Goal: Find specific page/section: Find specific page/section

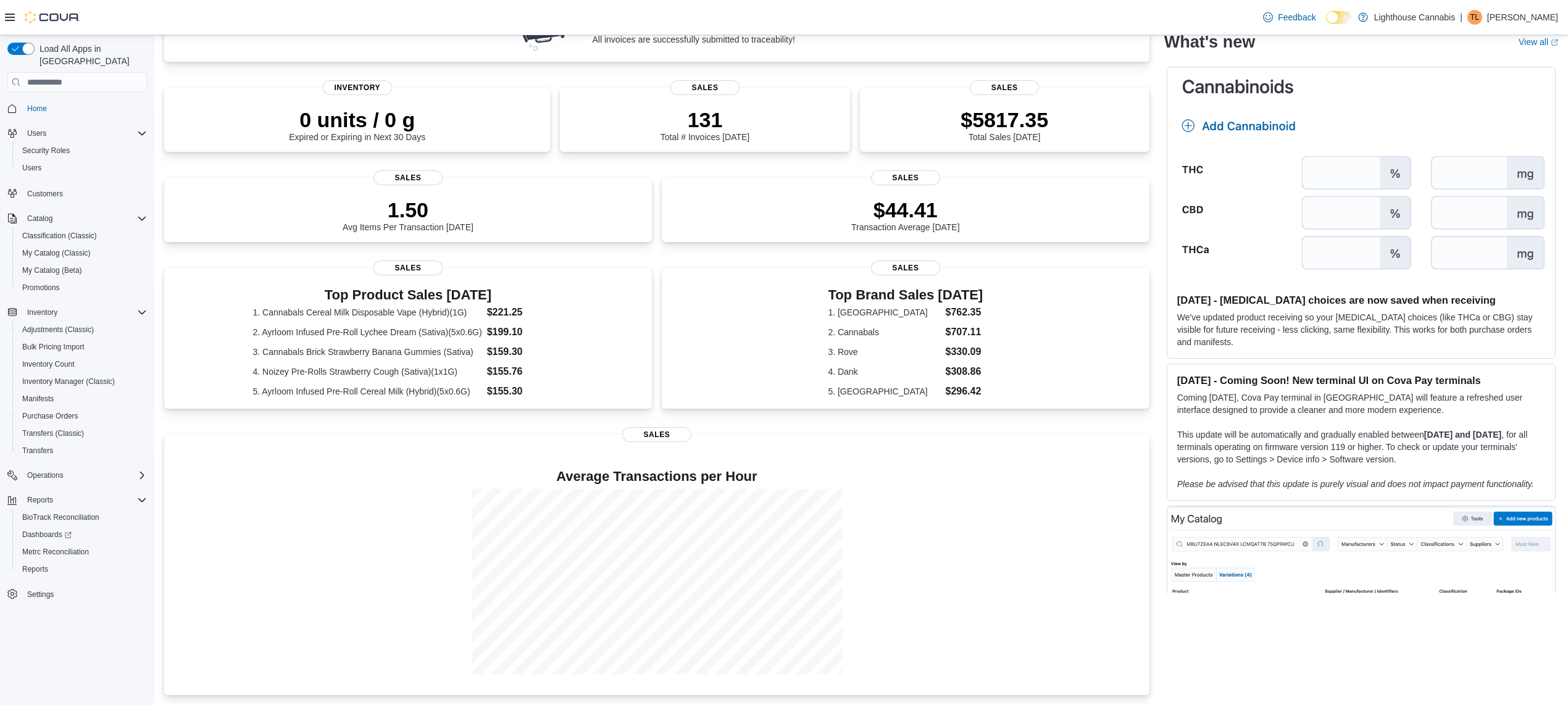
scroll to position [120, 0]
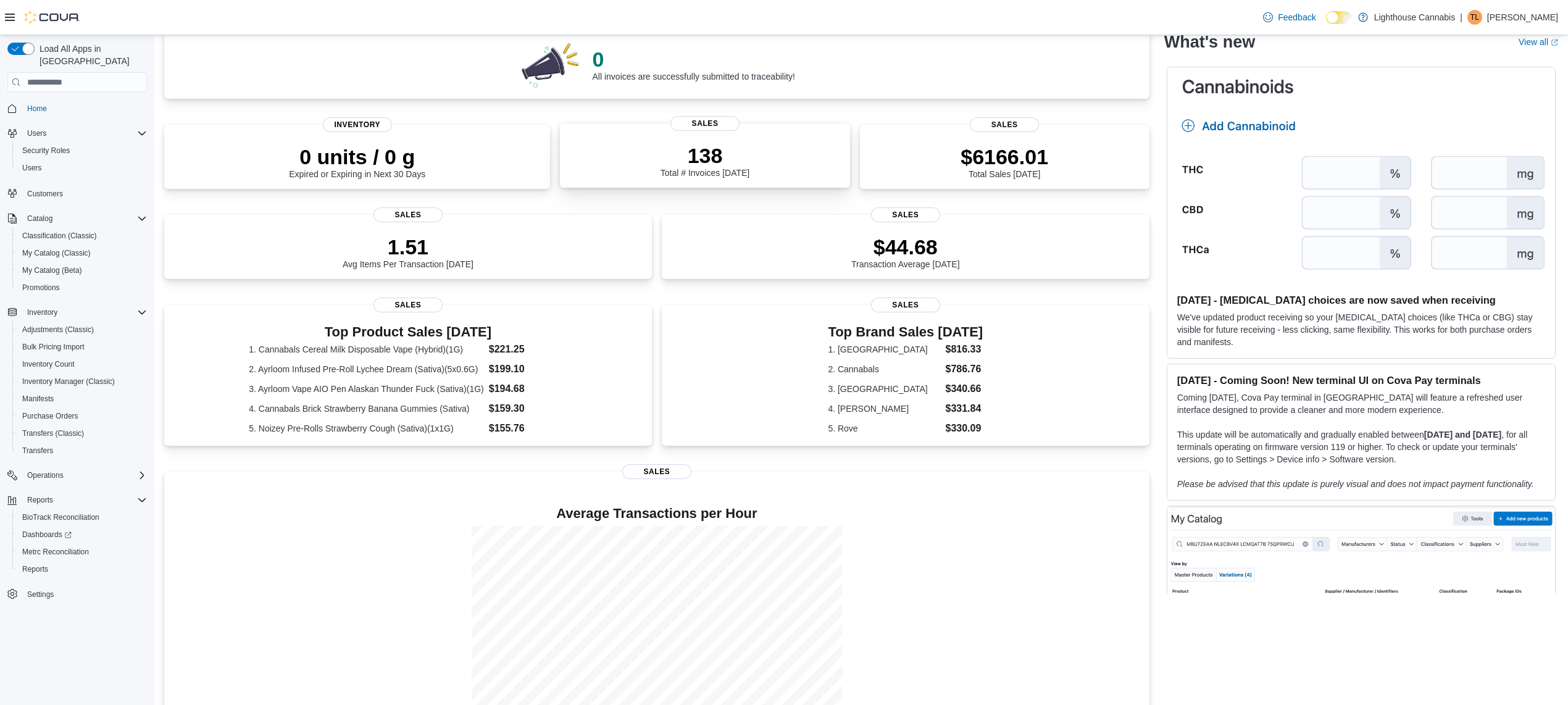
scroll to position [153, 0]
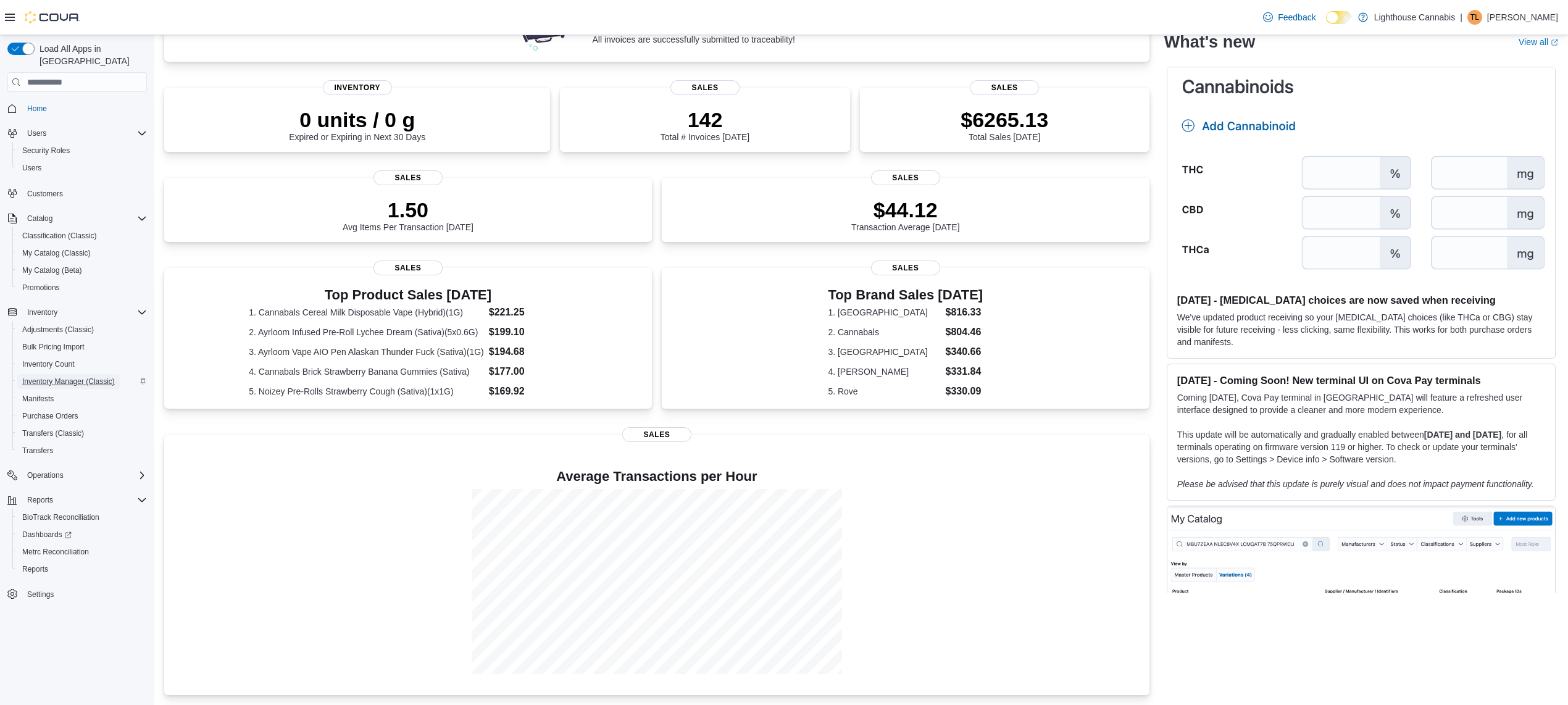
click at [93, 376] on span "Inventory Manager (Classic)" at bounding box center [69, 381] width 92 height 10
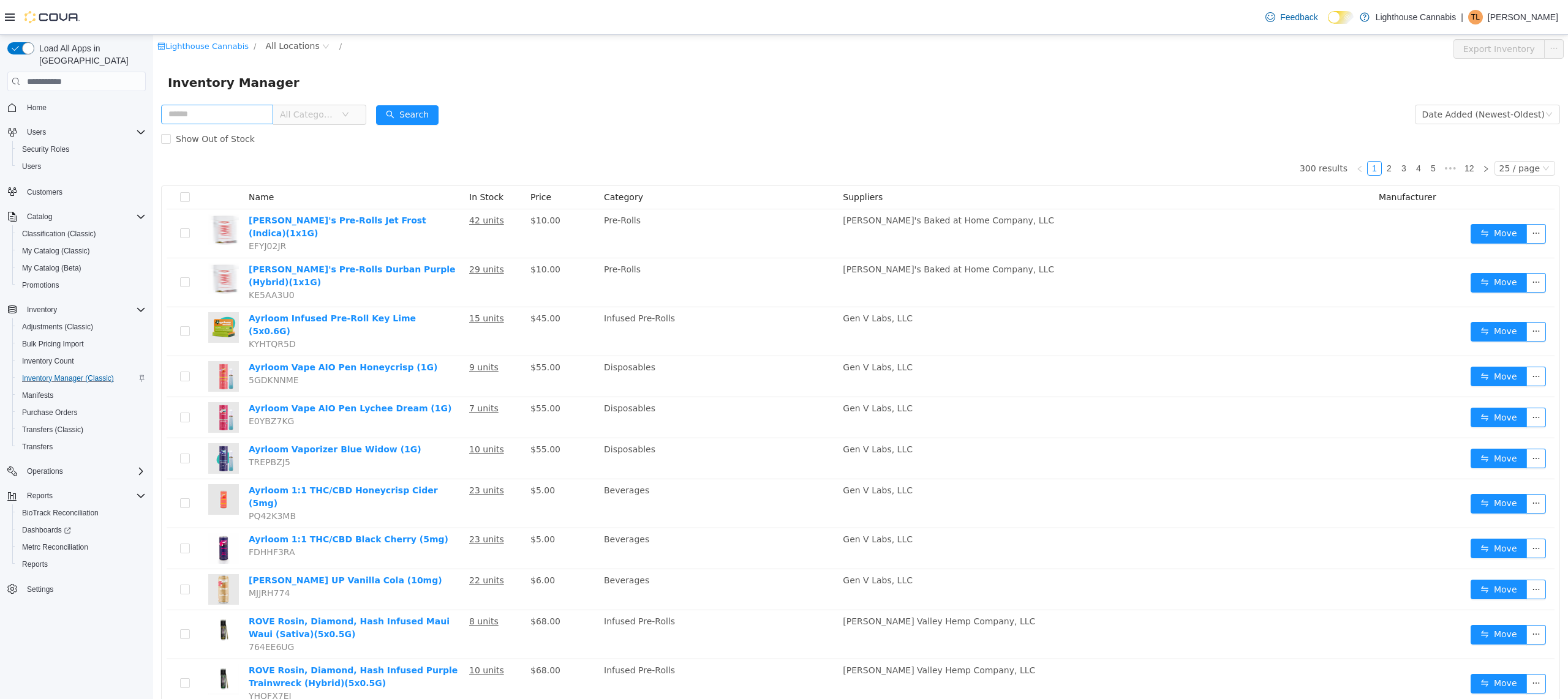
click at [273, 118] on input "text" at bounding box center [217, 114] width 112 height 20
type input "*****"
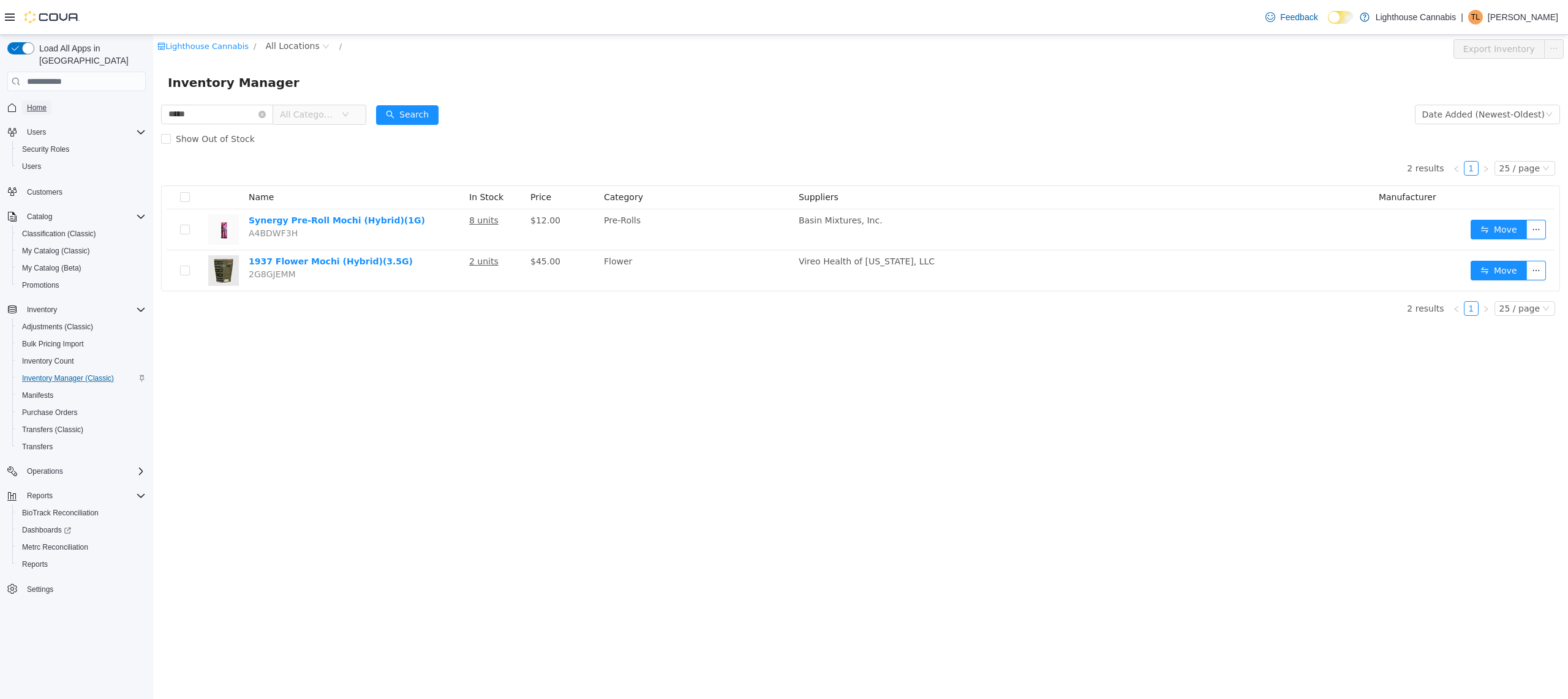
click at [48, 100] on link "Home" at bounding box center [37, 108] width 30 height 15
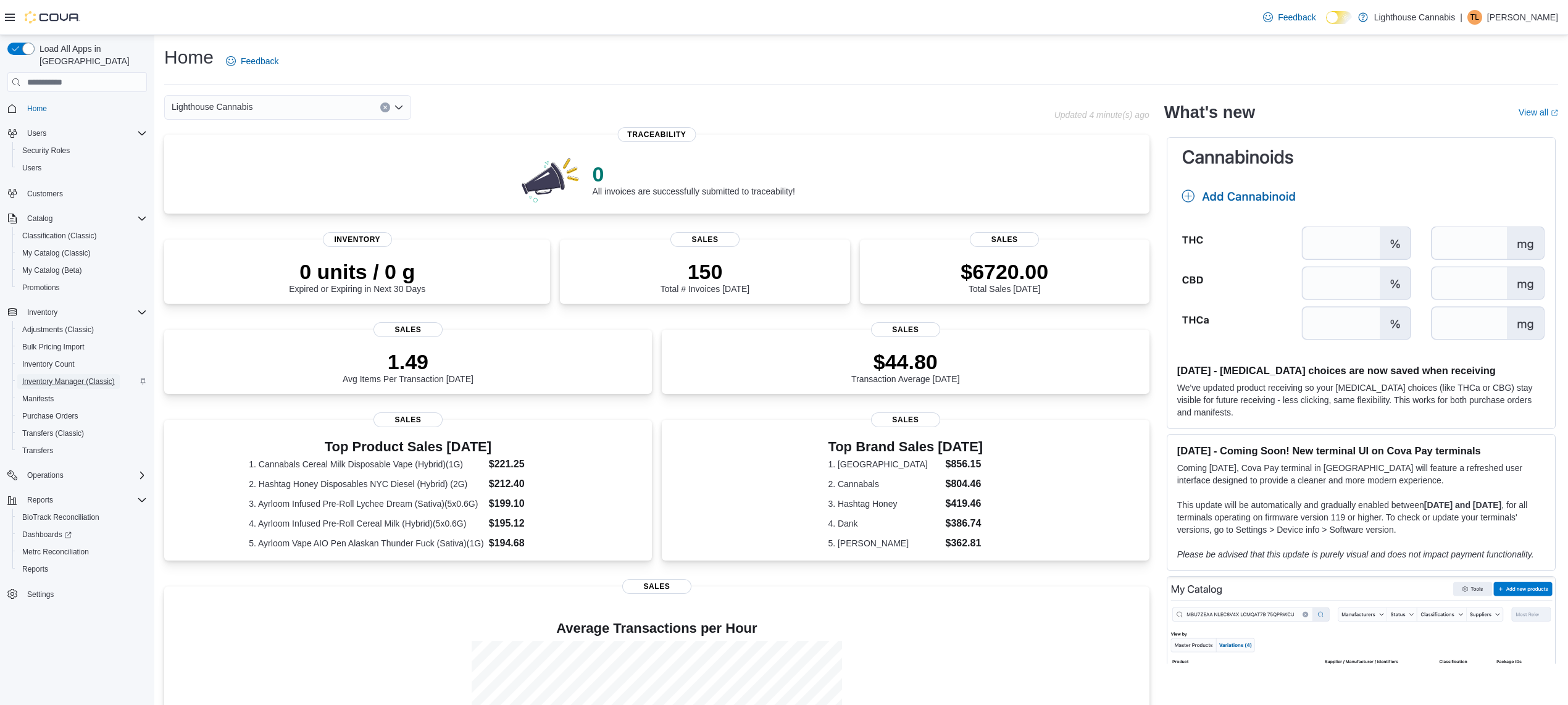
click at [99, 376] on span "Inventory Manager (Classic)" at bounding box center [69, 381] width 92 height 10
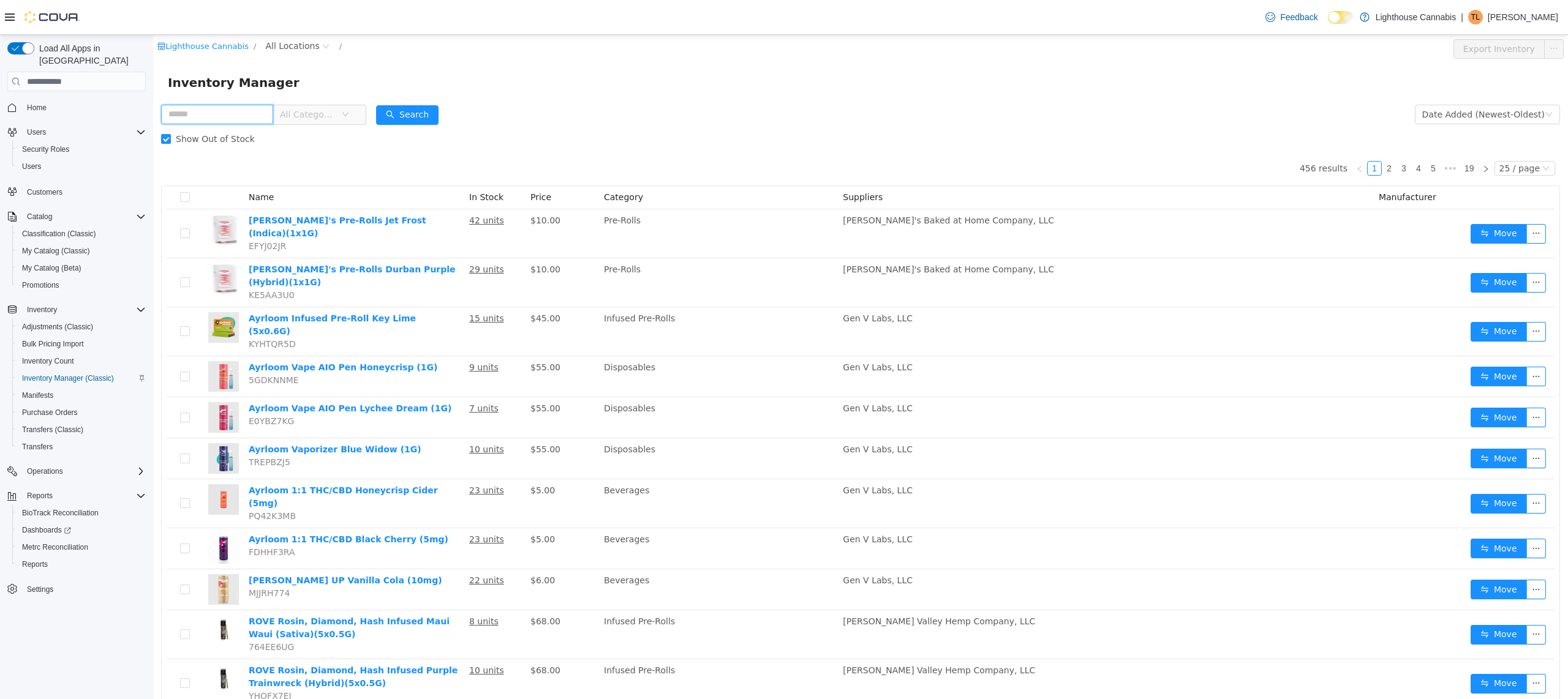
click at [209, 119] on input "text" at bounding box center [217, 114] width 112 height 20
type input "*****"
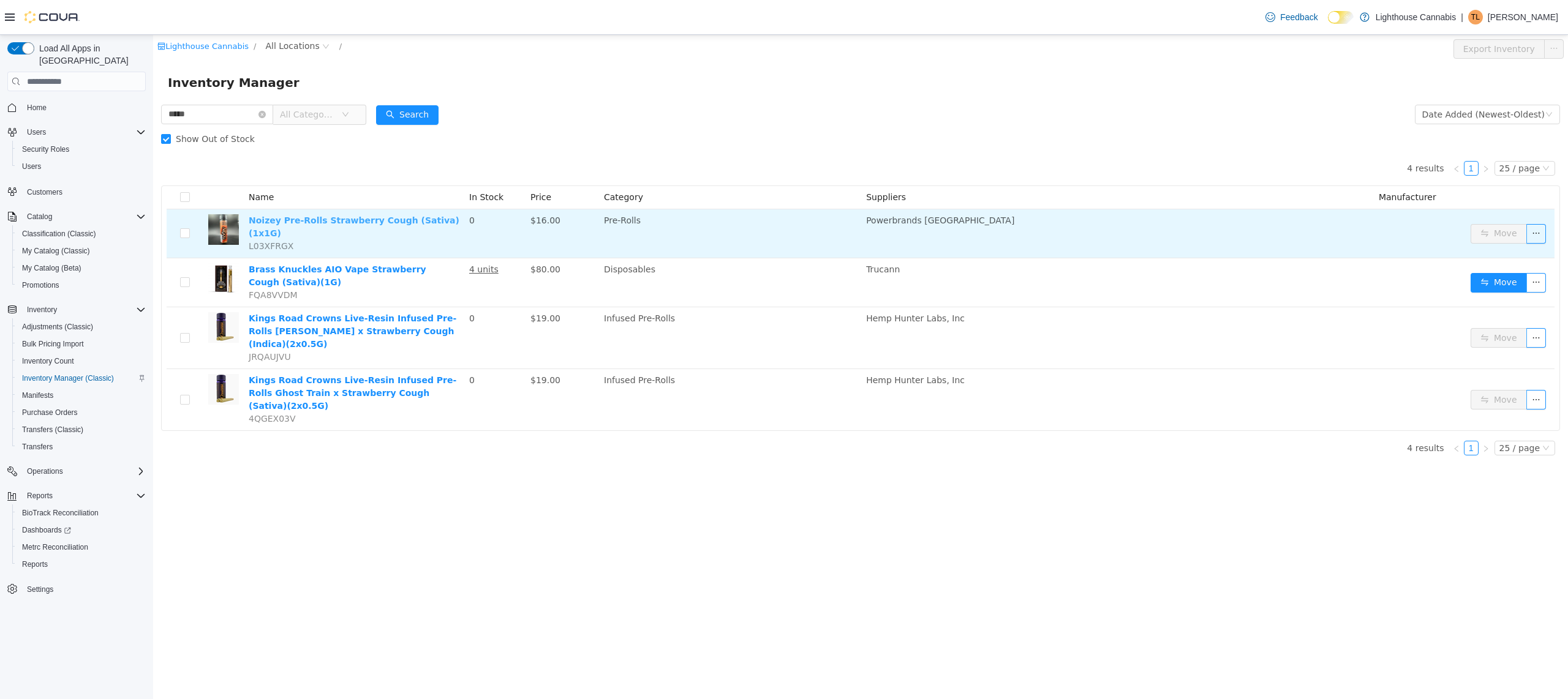
click at [297, 222] on link "Noizey Pre-Rolls Strawberry Cough (Sativa)(1x1G)" at bounding box center [354, 227] width 211 height 23
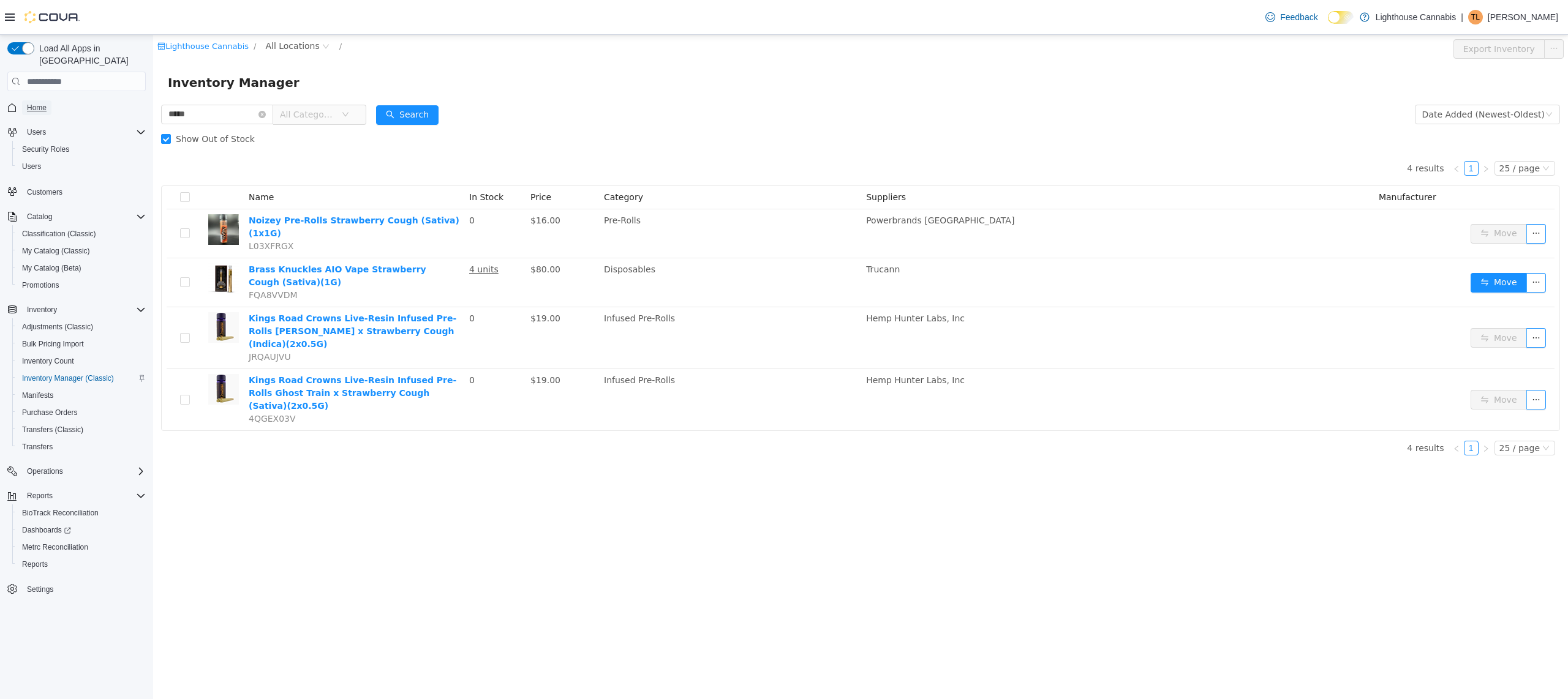
click at [46, 103] on span "Home" at bounding box center [36, 108] width 20 height 10
